Goal: Task Accomplishment & Management: Use online tool/utility

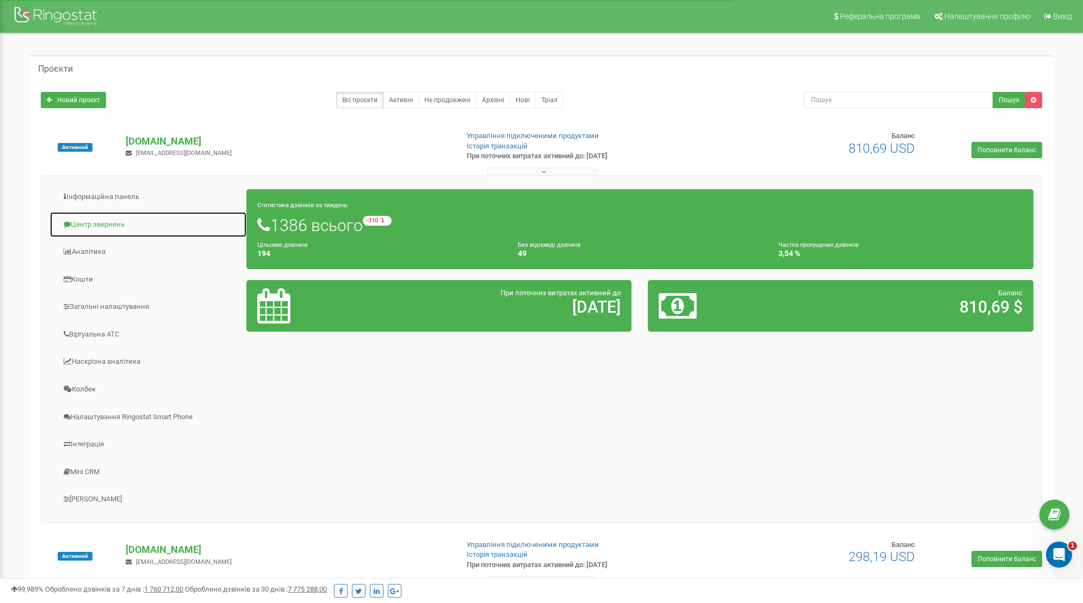
click at [103, 223] on link "Центр звернень" at bounding box center [147, 225] width 197 height 27
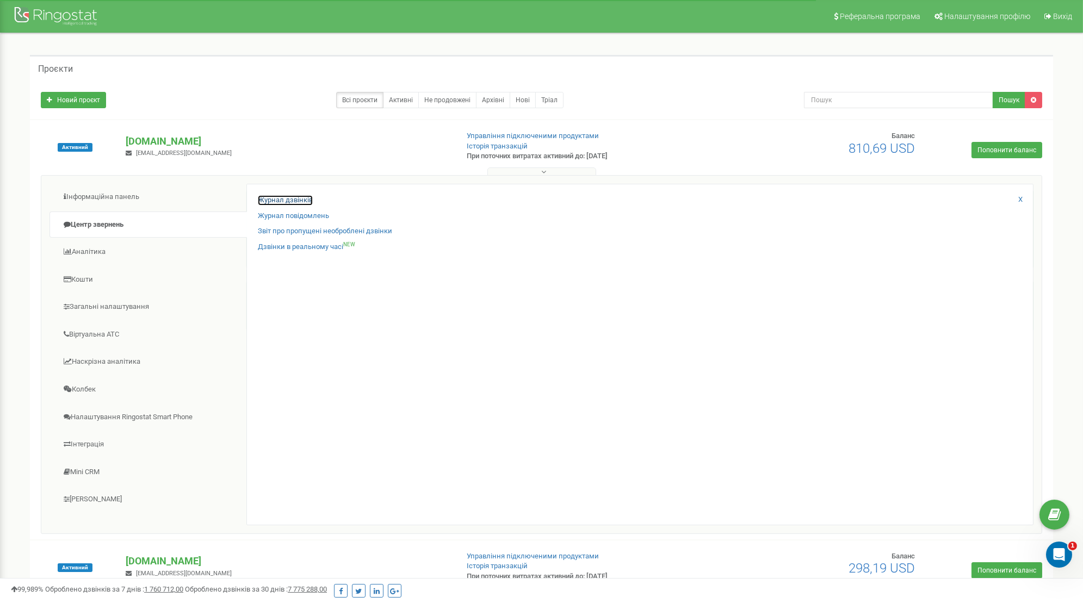
click at [308, 202] on link "Журнал дзвінків" at bounding box center [285, 200] width 55 height 10
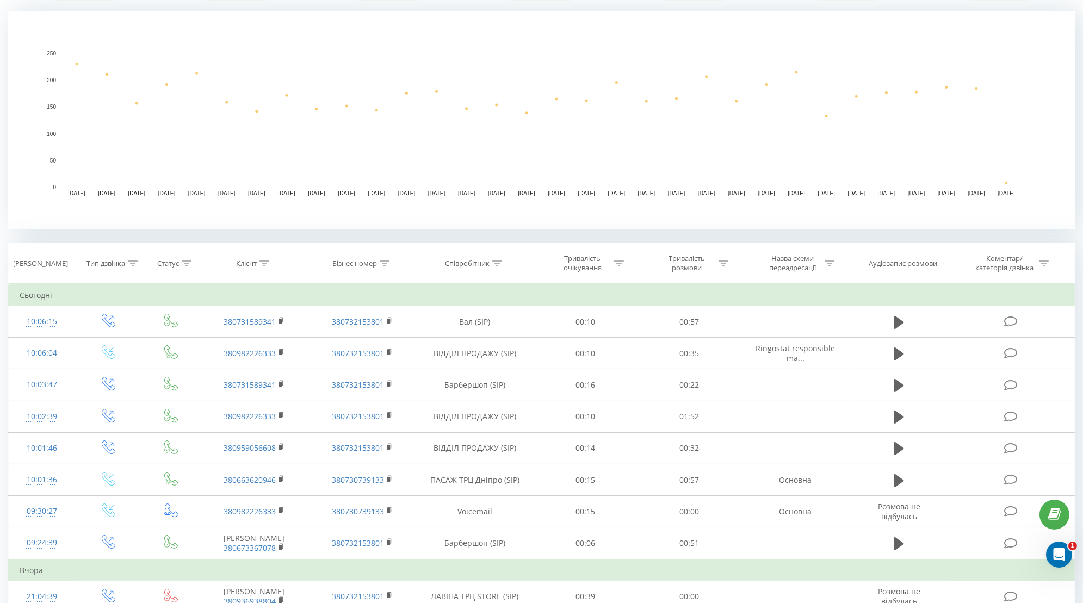
scroll to position [229, 0]
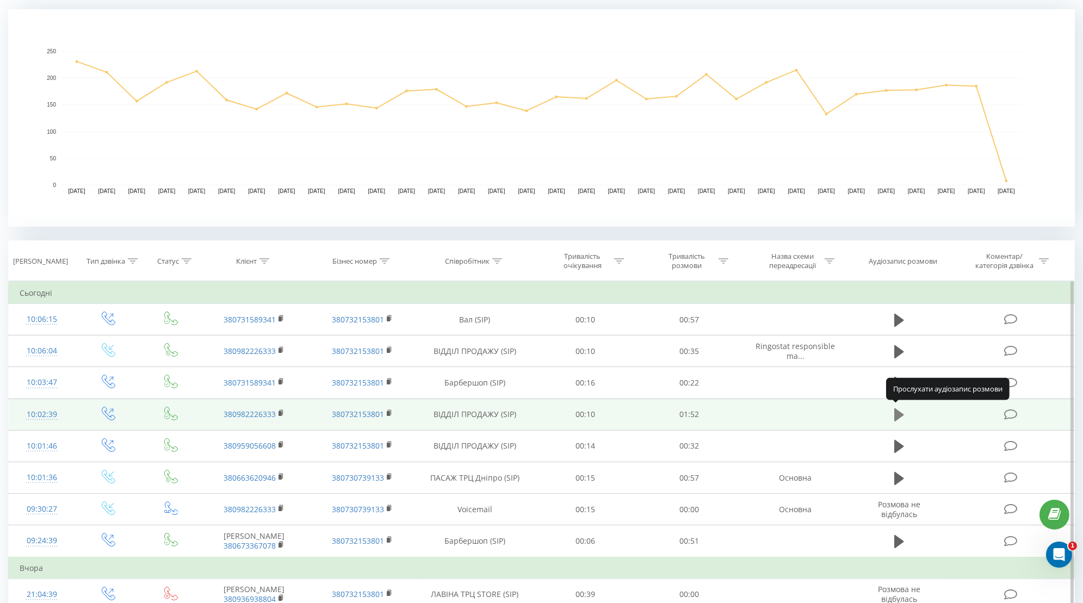
click at [898, 413] on icon at bounding box center [899, 415] width 10 height 13
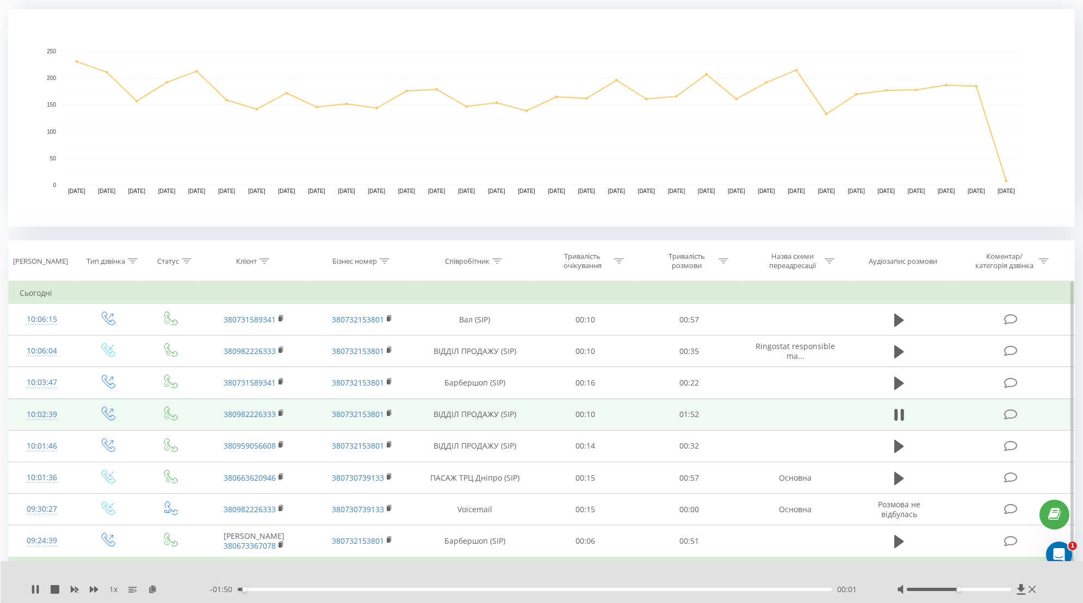
click at [671, 589] on div "00:01" at bounding box center [535, 589] width 594 height 3
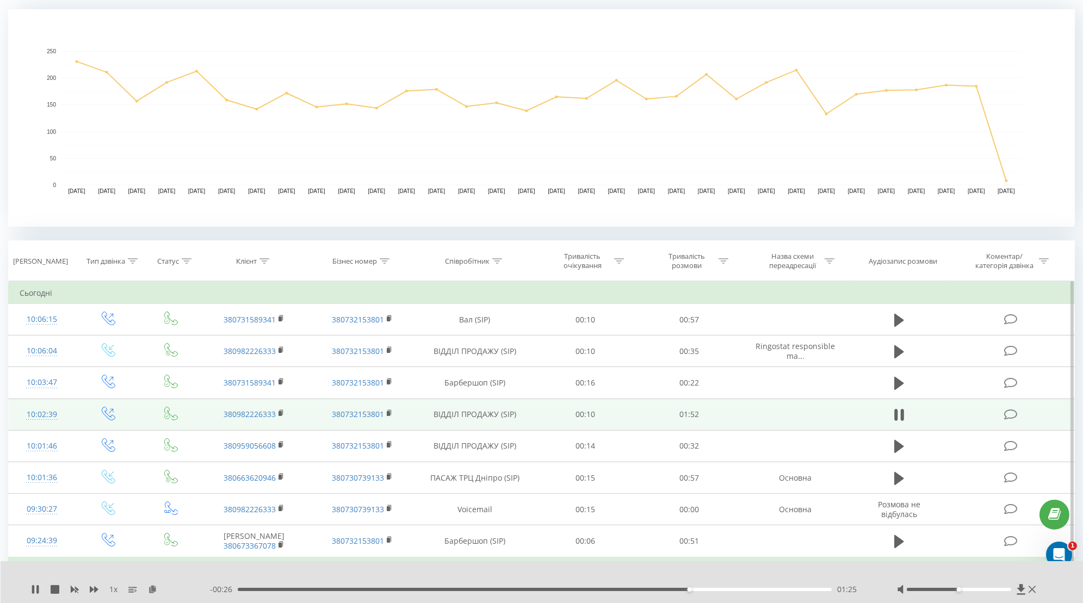
click at [740, 590] on div "01:25" at bounding box center [535, 589] width 594 height 3
click at [576, 587] on div "- 00:16 01:35 01:35" at bounding box center [540, 589] width 660 height 11
click at [576, 591] on div "- 00:15 01:36 01:36" at bounding box center [540, 589] width 660 height 11
click at [576, 587] on div "- 00:15 01:37 01:37" at bounding box center [540, 589] width 660 height 11
click at [576, 589] on div "01:04" at bounding box center [535, 589] width 594 height 3
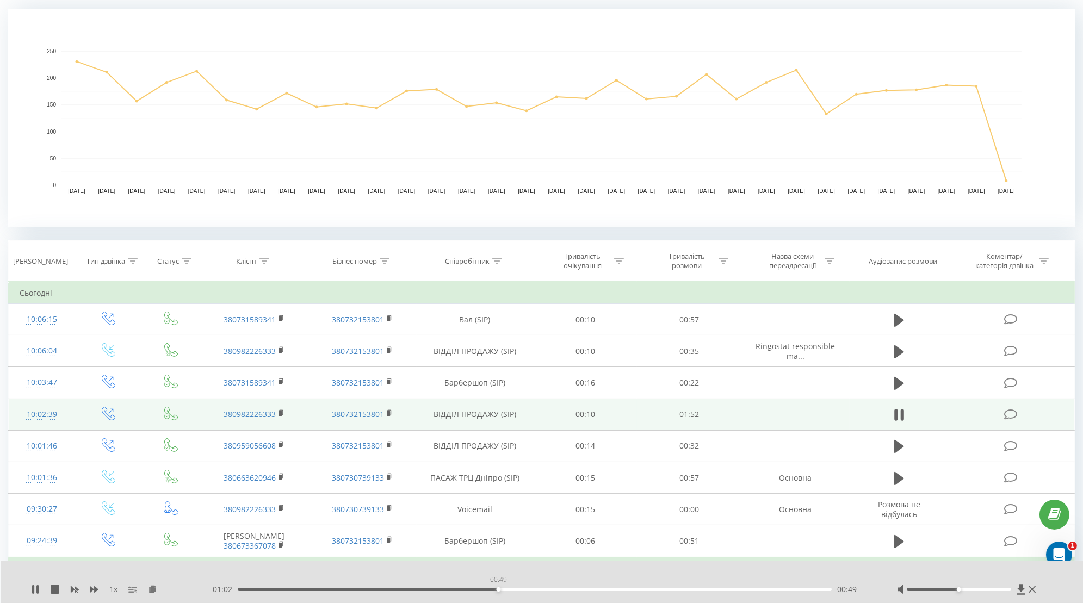
click at [498, 590] on div "00:49" at bounding box center [535, 589] width 594 height 3
click at [115, 586] on span "1 x" at bounding box center [113, 589] width 8 height 11
click at [115, 591] on span "1 x" at bounding box center [113, 589] width 8 height 11
